Goal: Find contact information: Find contact information

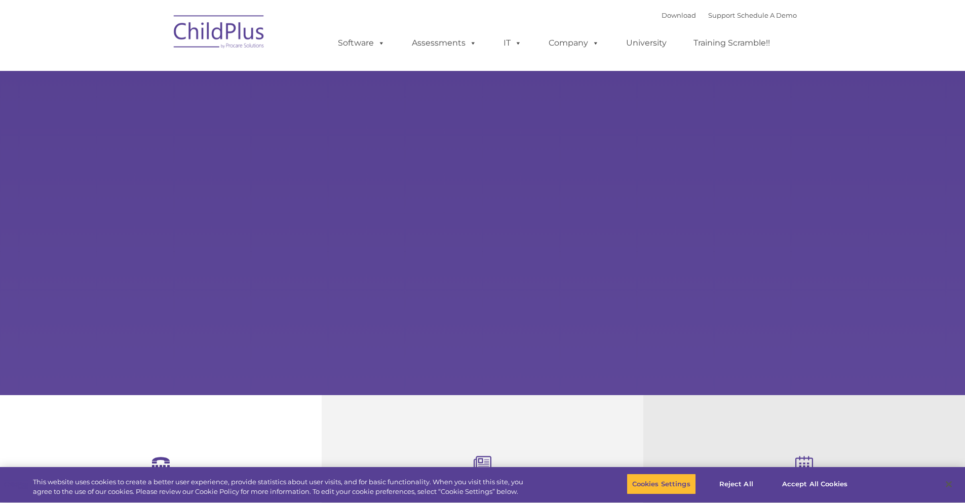
select select "MEDIUM"
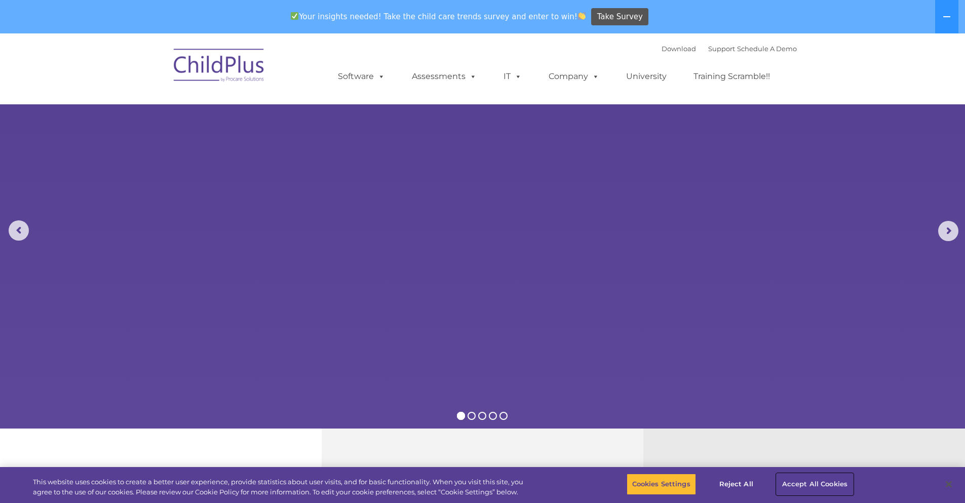
click at [776, 473] on button "Accept All Cookies" at bounding box center [814, 483] width 76 height 21
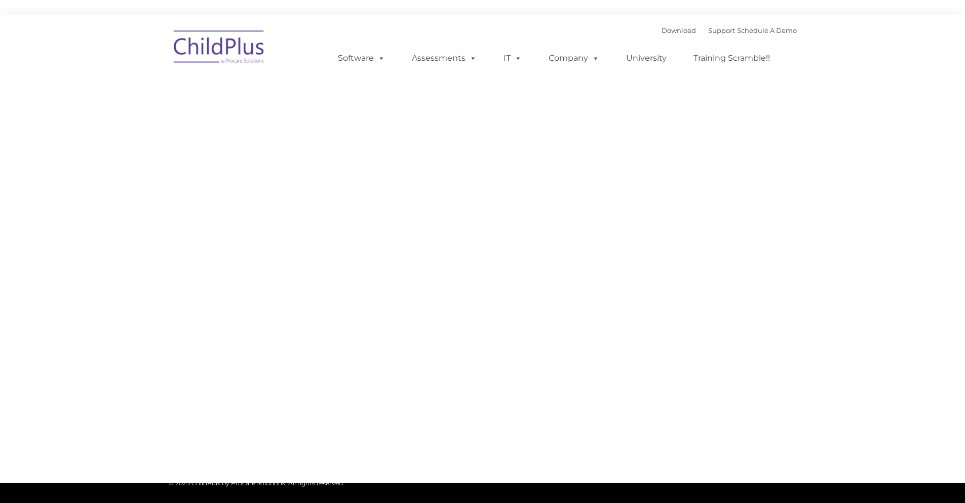
type input ""
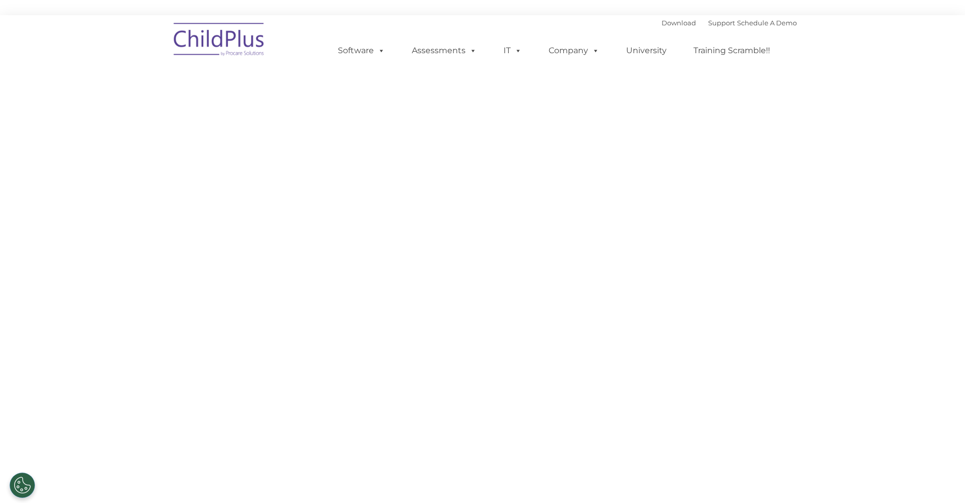
select select "MEDIUM"
